Goal: Transaction & Acquisition: Obtain resource

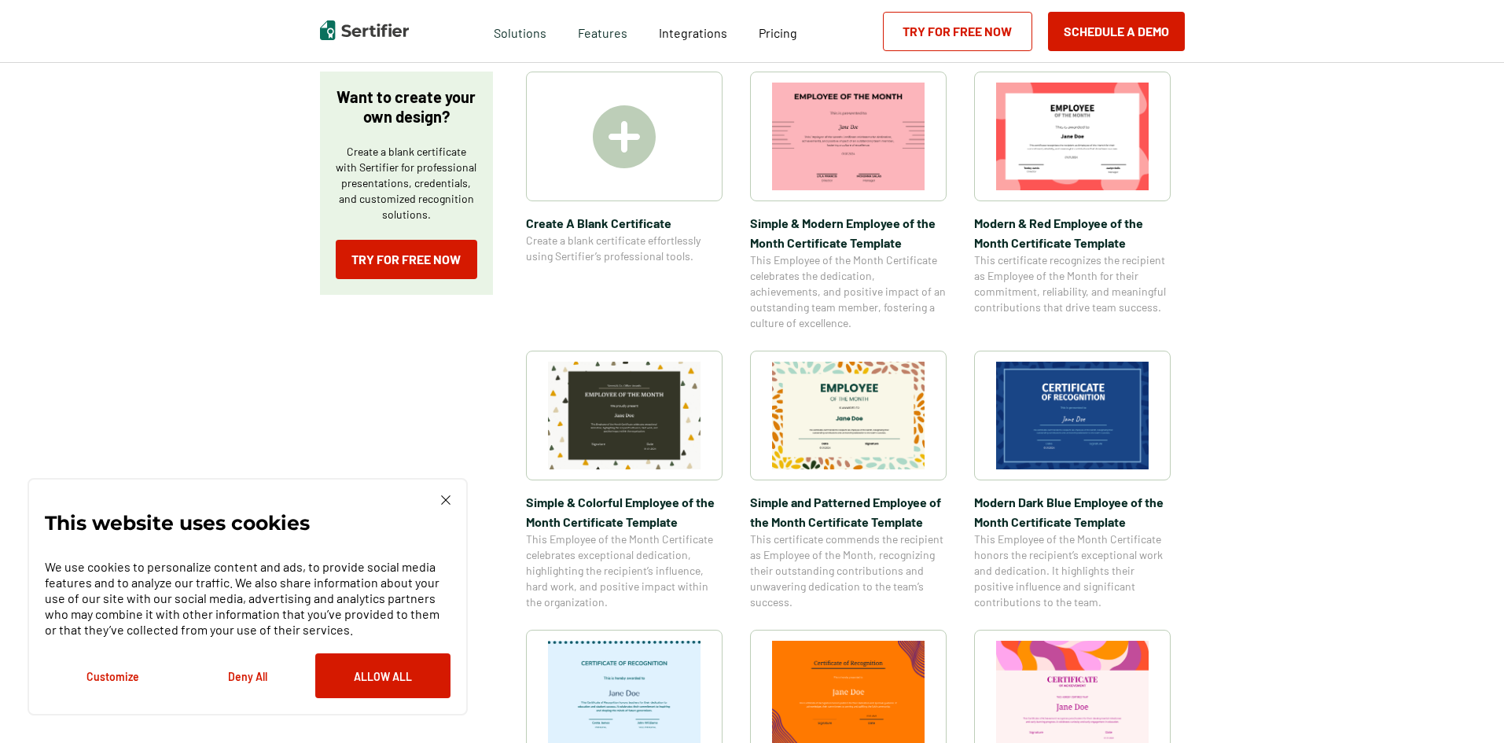
scroll to position [315, 0]
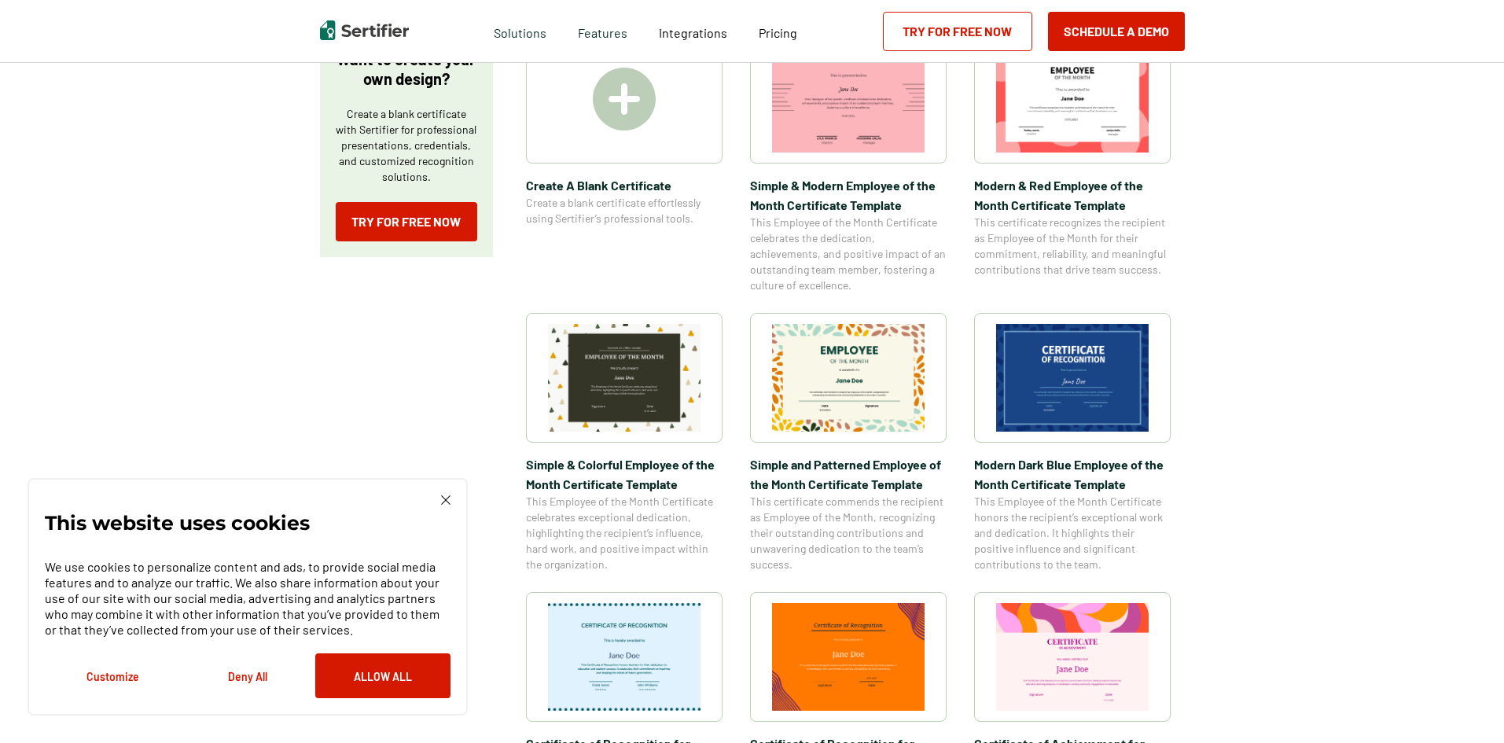
click at [841, 370] on img at bounding box center [848, 378] width 153 height 108
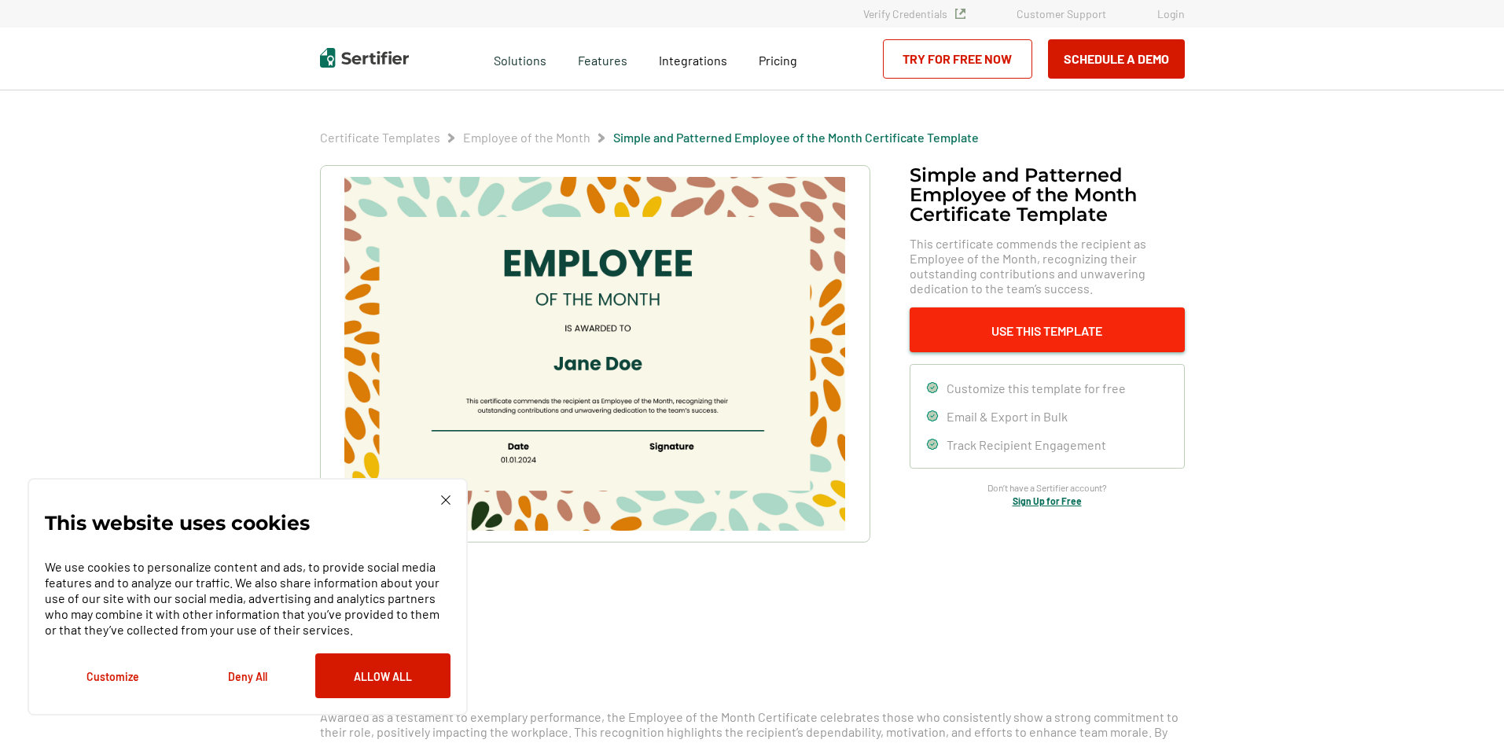
click at [999, 334] on button "Use This Template" at bounding box center [1047, 329] width 275 height 45
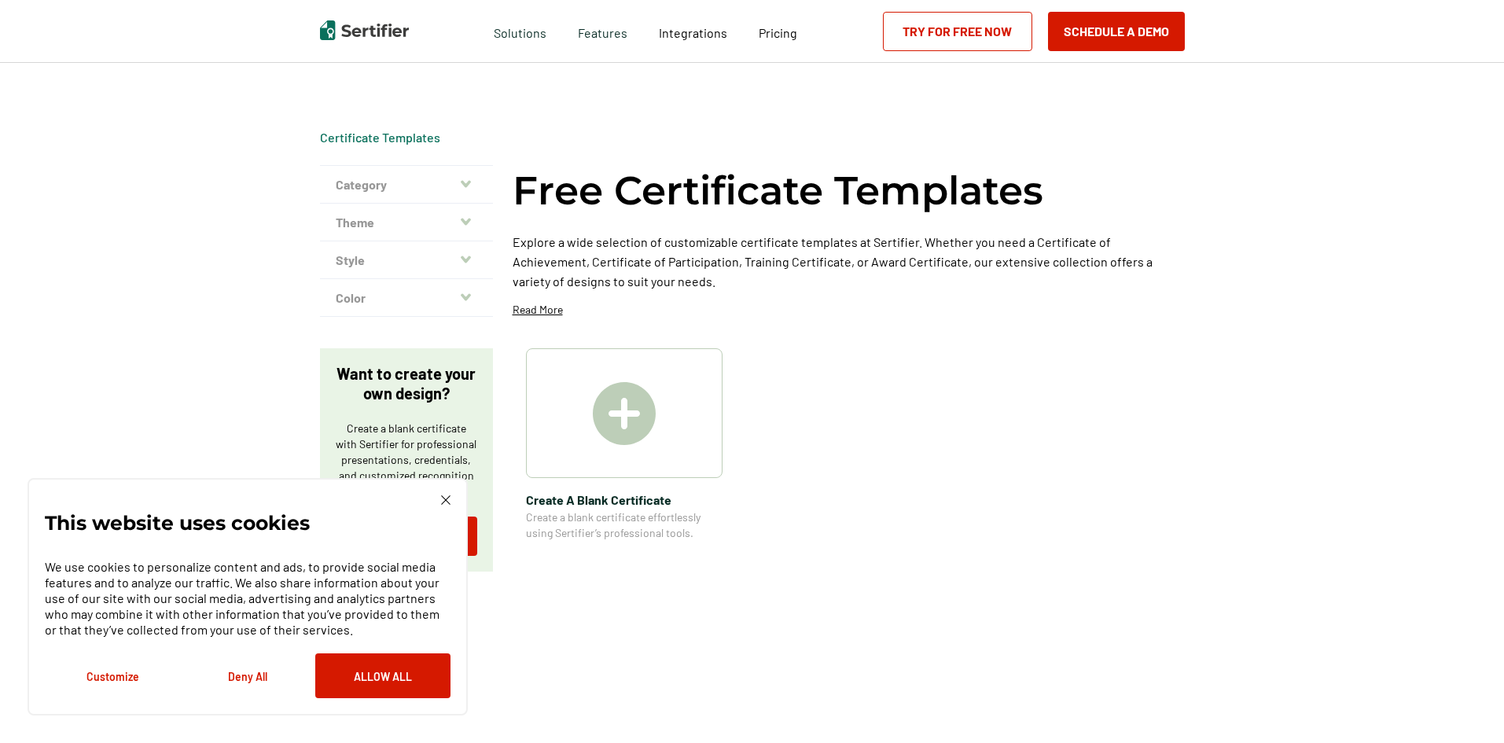
scroll to position [315, 0]
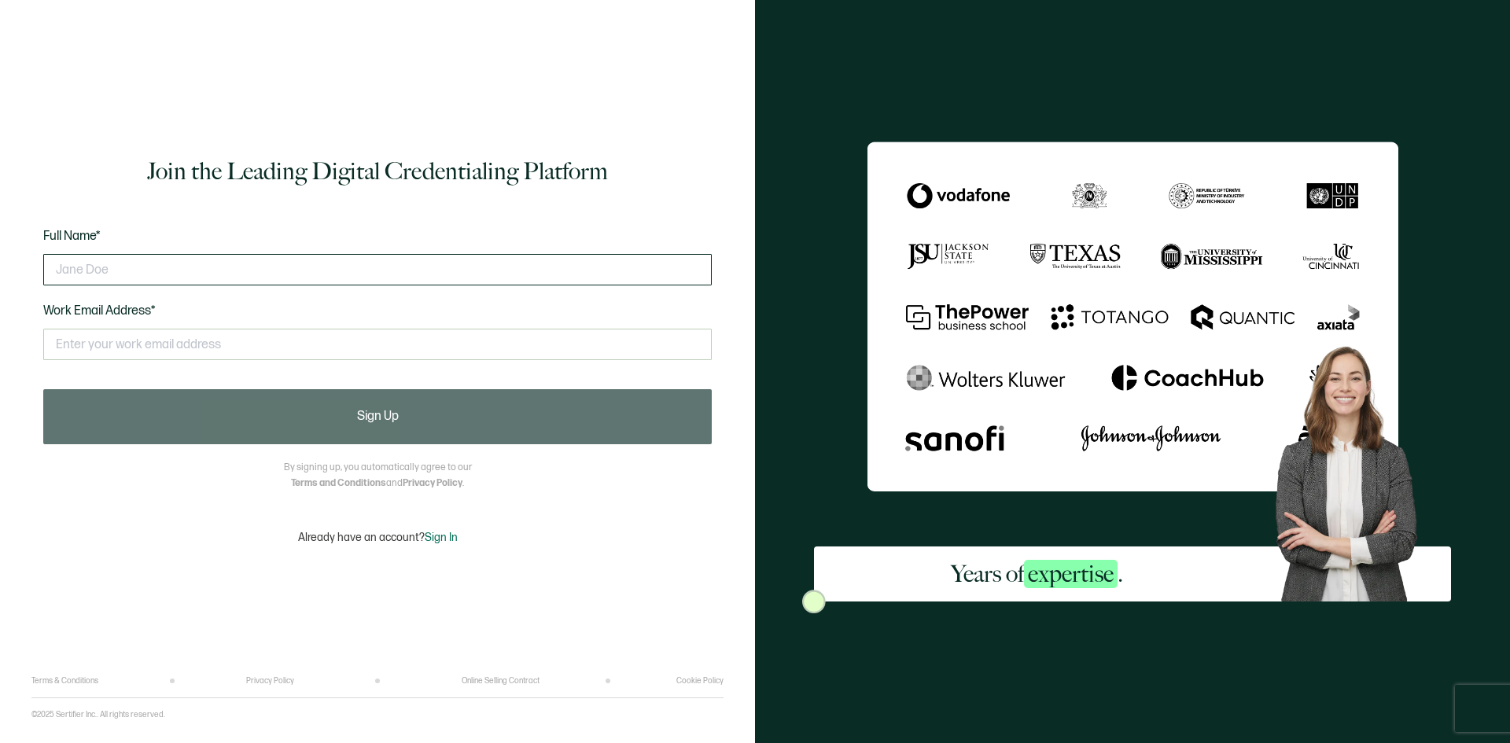
click at [203, 274] on input "text" at bounding box center [377, 269] width 668 height 31
type input "[PERSON_NAME]"
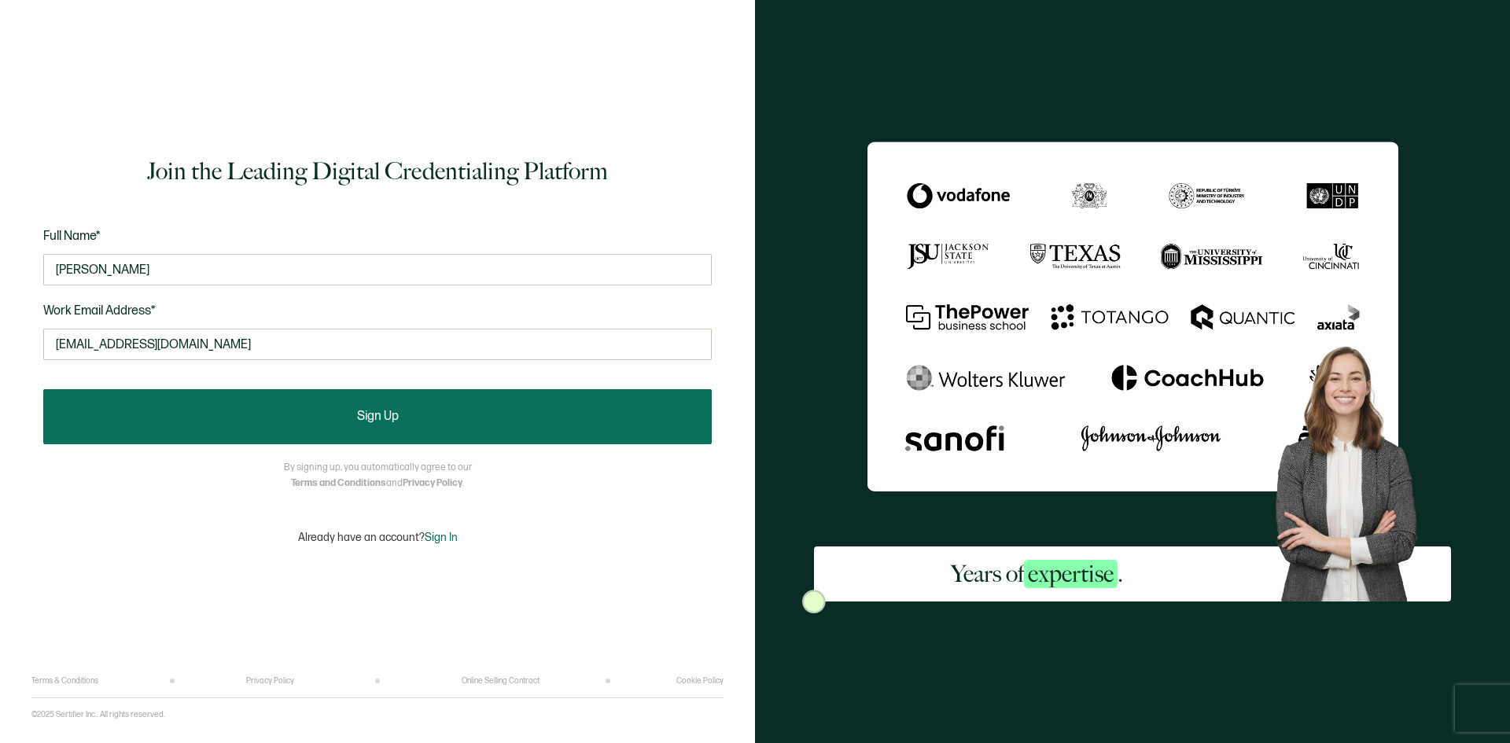
click at [432, 407] on button "Sign Up" at bounding box center [377, 416] width 668 height 55
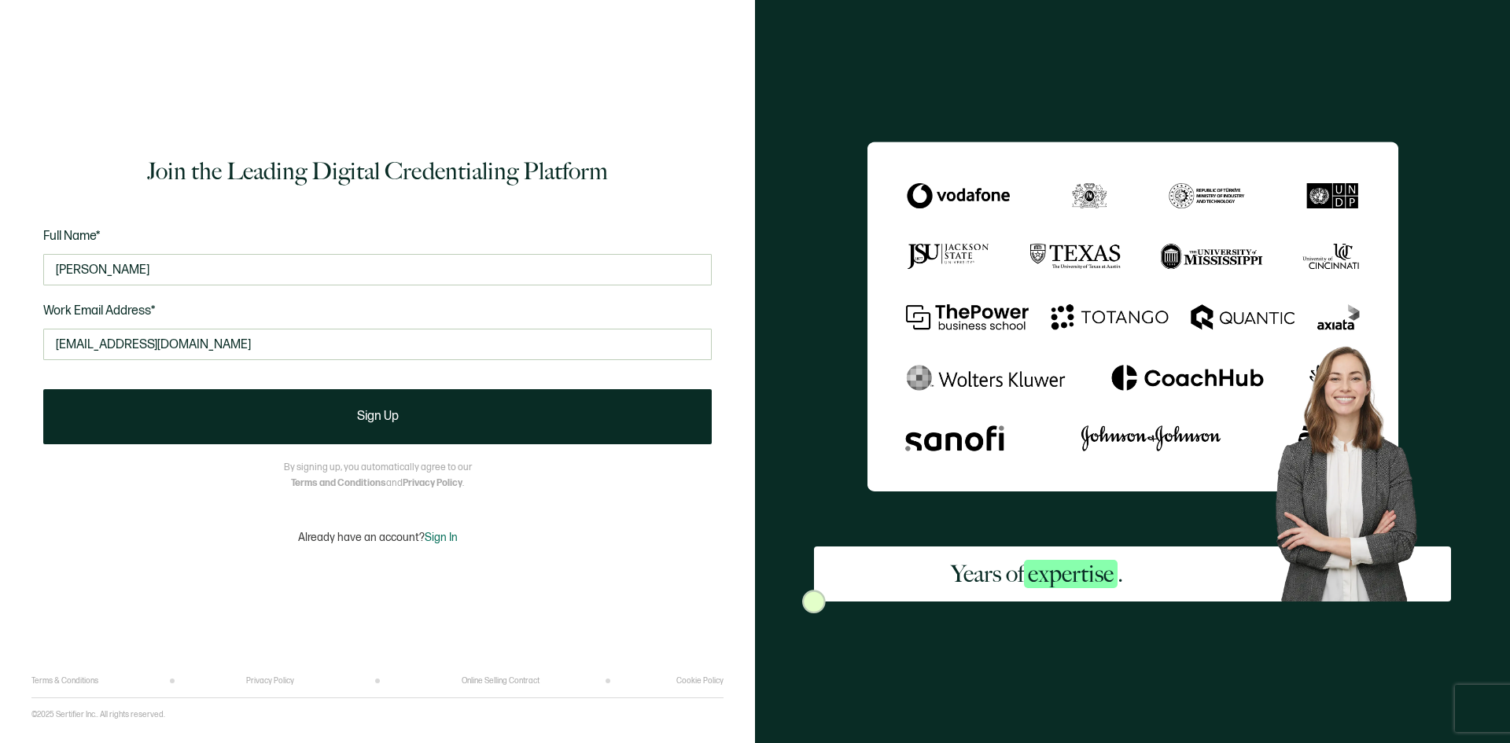
drag, startPoint x: 231, startPoint y: 344, endPoint x: -66, endPoint y: 342, distance: 297.3
click at [0, 342] on html "Join the Leading Digital Credentialing Platform Full Name* [PERSON_NAME] Work E…" at bounding box center [755, 371] width 1510 height 743
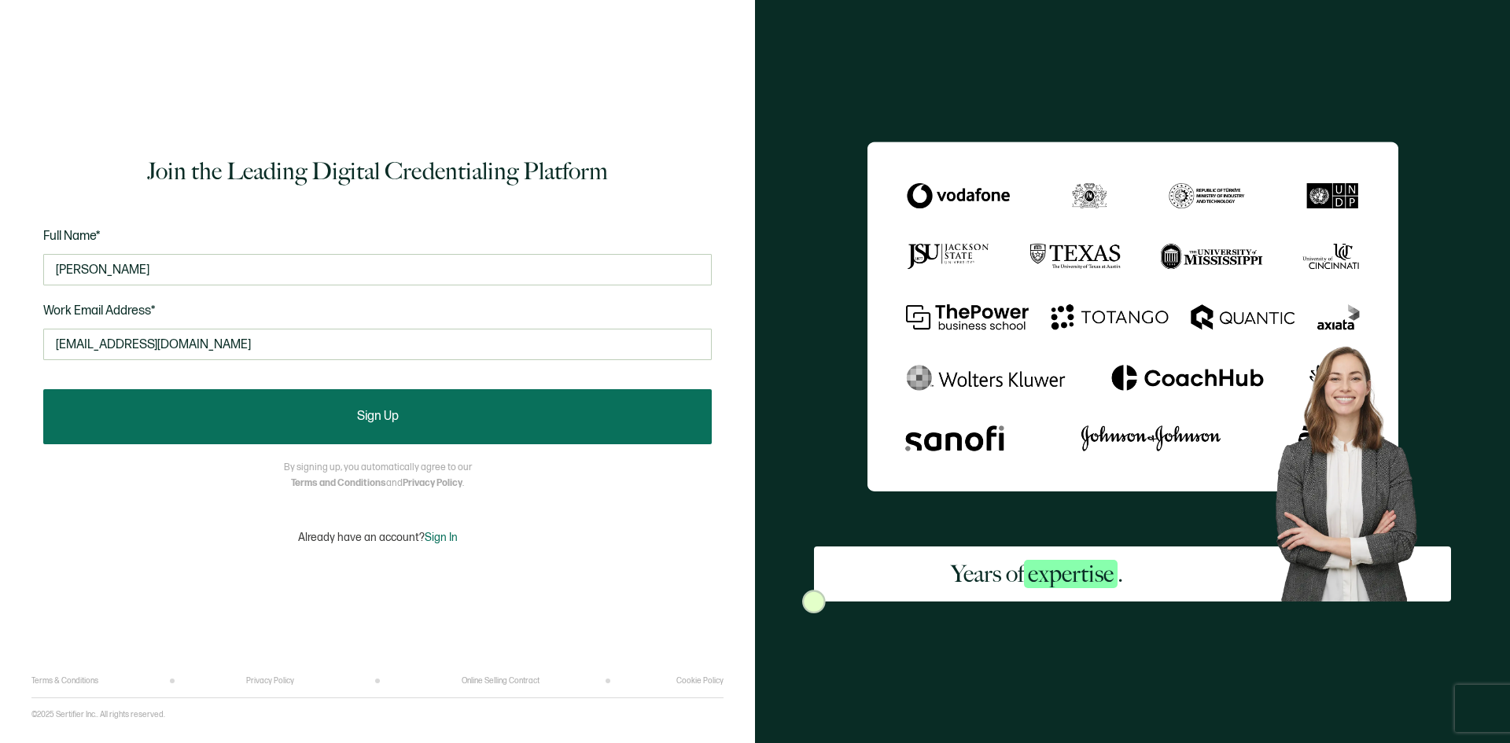
type input "[EMAIL_ADDRESS][DOMAIN_NAME]"
click at [357, 416] on span "Sign Up" at bounding box center [378, 416] width 42 height 13
